Goal: Transaction & Acquisition: Purchase product/service

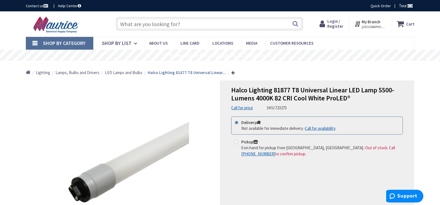
click at [375, 25] on span "[GEOGRAPHIC_DATA], [GEOGRAPHIC_DATA]" at bounding box center [374, 27] width 24 height 4
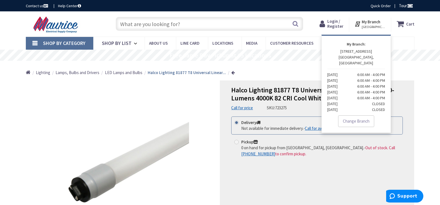
click at [356, 115] on link "Change Branch" at bounding box center [356, 121] width 36 height 12
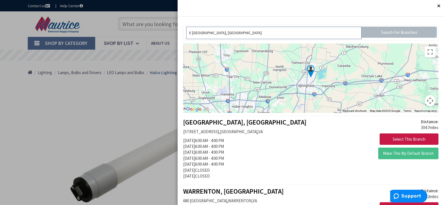
click at [219, 32] on input "E [GEOGRAPHIC_DATA], [GEOGRAPHIC_DATA]" at bounding box center [273, 33] width 175 height 12
drag, startPoint x: 269, startPoint y: 35, endPoint x: 97, endPoint y: 35, distance: 172.3
type input "44149"
click at [385, 30] on input "Search For Branches" at bounding box center [399, 32] width 75 height 11
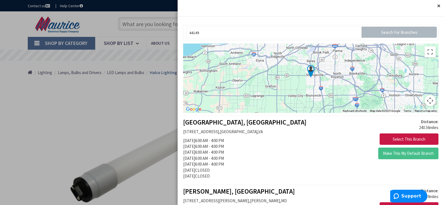
click at [433, 5] on button "Close" at bounding box center [438, 5] width 11 height 11
